Goal: Browse casually: Explore the website without a specific task or goal

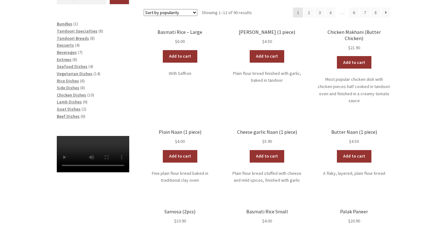
scroll to position [125, 0]
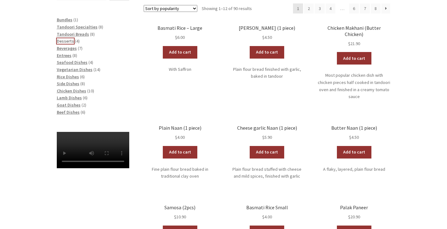
click at [66, 39] on span "Desserts" at bounding box center [65, 41] width 17 height 6
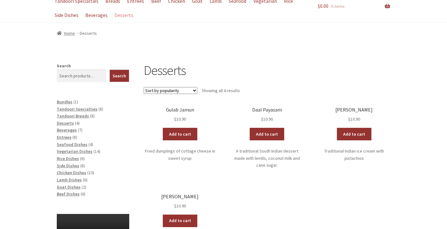
scroll to position [63, 0]
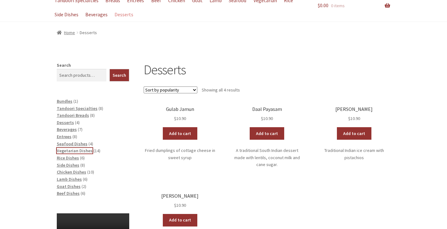
click at [69, 152] on span "Vegetarian Dishes" at bounding box center [75, 151] width 36 height 6
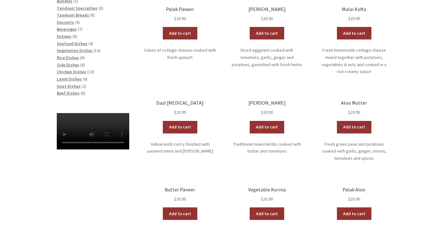
scroll to position [157, 0]
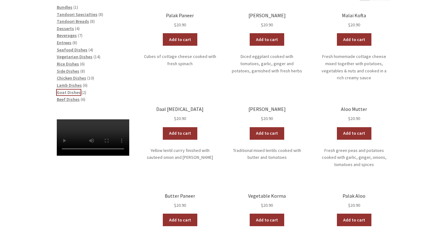
click at [62, 90] on span "Goat Dishes" at bounding box center [69, 93] width 24 height 6
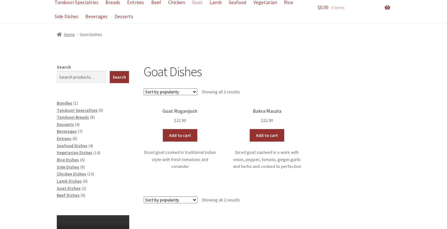
scroll to position [63, 0]
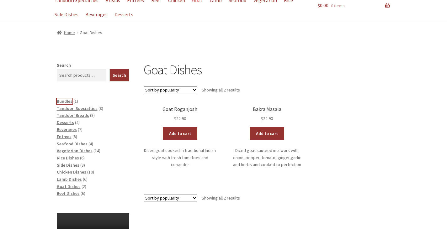
click at [64, 102] on span "Bundles" at bounding box center [65, 102] width 16 height 6
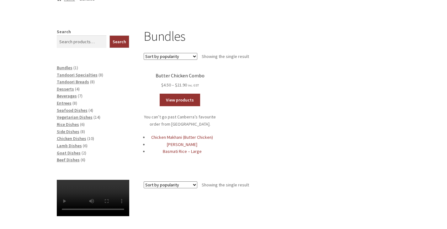
scroll to position [94, 0]
